Goal: Transaction & Acquisition: Purchase product/service

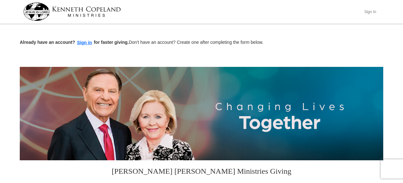
click at [371, 10] on button "Sign In" at bounding box center [370, 12] width 19 height 10
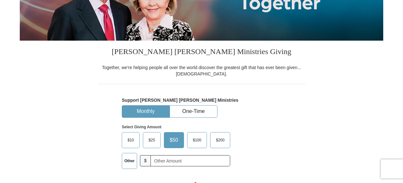
select select "OK"
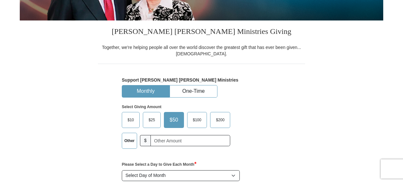
click at [199, 118] on span "$100" at bounding box center [197, 120] width 15 height 10
click at [0, 0] on input "$100" at bounding box center [0, 0] width 0 height 0
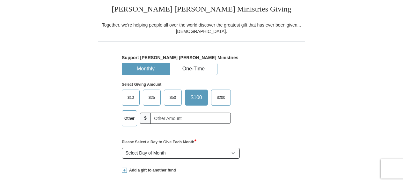
scroll to position [160, 0]
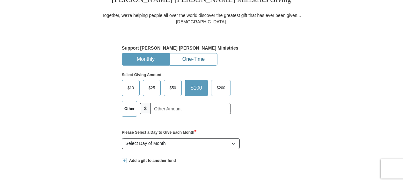
click at [197, 55] on button "One-Time" at bounding box center [193, 59] width 47 height 12
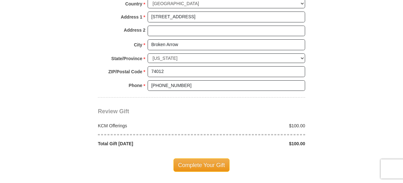
scroll to position [511, 0]
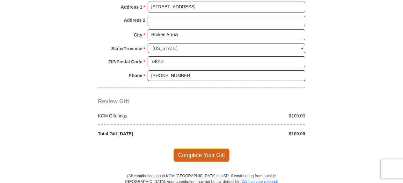
click at [206, 148] on span "Complete Your Gift" at bounding box center [202, 154] width 56 height 13
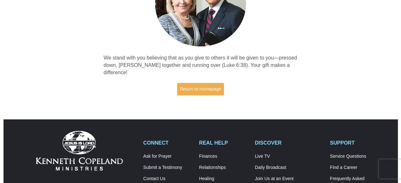
scroll to position [32, 0]
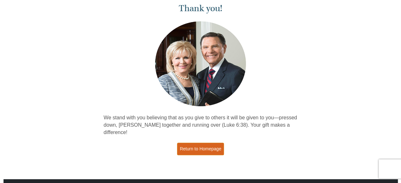
click at [196, 142] on link "Return to Homepage" at bounding box center [200, 148] width 47 height 12
